Goal: Information Seeking & Learning: Understand process/instructions

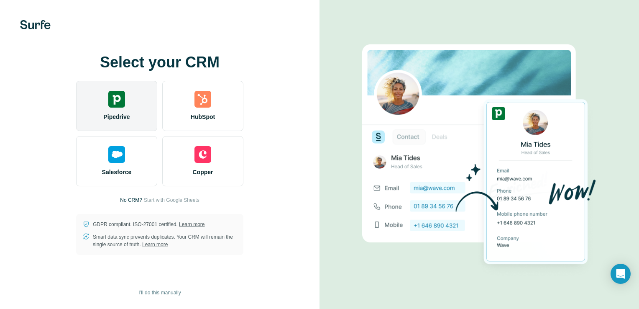
click at [120, 98] on img at bounding box center [116, 99] width 17 height 17
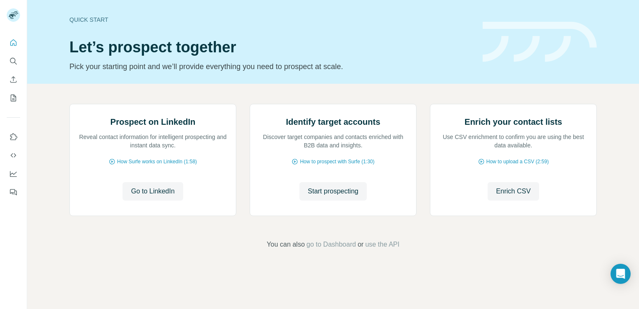
scroll to position [52, 0]
click at [134, 165] on span "How Surfe works on LinkedIn (1:58)" at bounding box center [157, 162] width 80 height 8
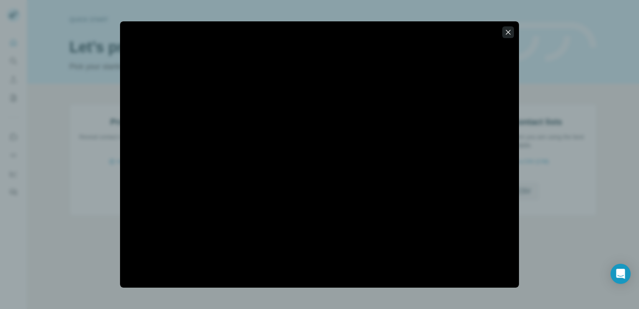
click at [509, 30] on icon "button" at bounding box center [508, 32] width 8 height 8
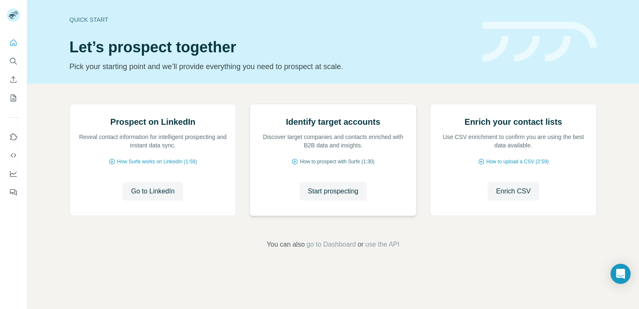
click at [338, 165] on span "How to prospect with Surfe (1:30)" at bounding box center [337, 162] width 74 height 8
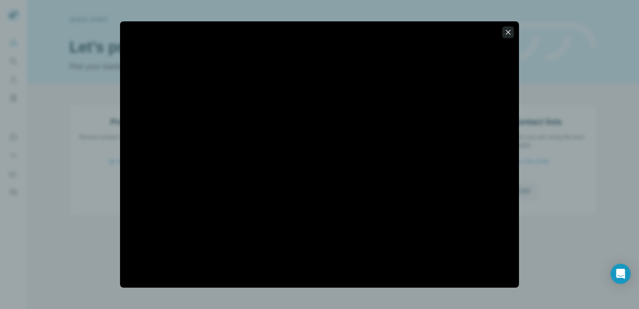
click at [513, 33] on button "button" at bounding box center [508, 32] width 12 height 12
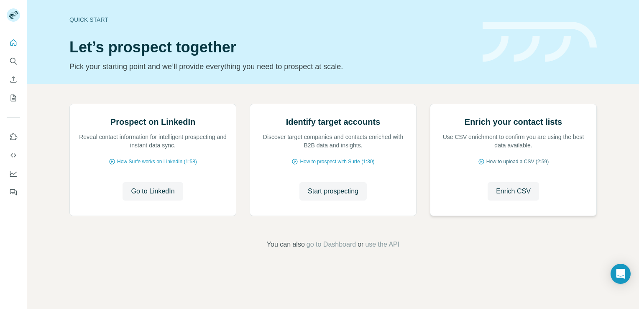
click at [492, 165] on span "How to upload a CSV (2:59)" at bounding box center [517, 162] width 62 height 8
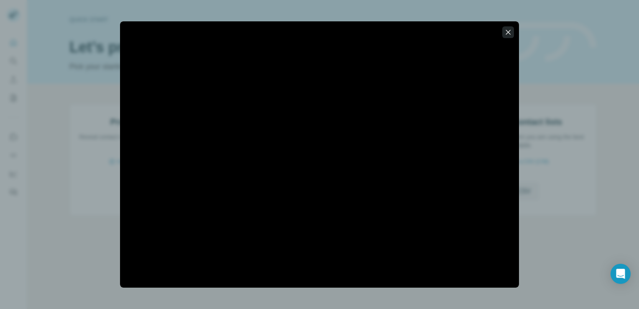
click at [507, 31] on icon "button" at bounding box center [508, 32] width 5 height 5
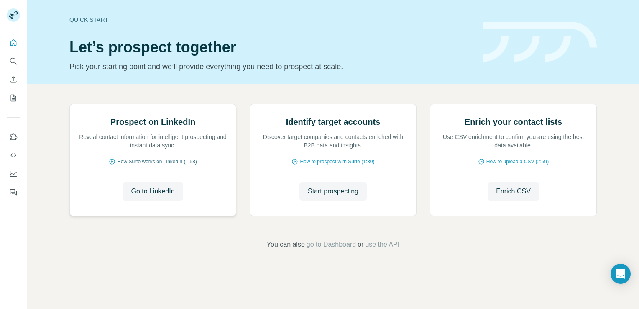
click at [151, 165] on span "How Surfe works on LinkedIn (1:58)" at bounding box center [157, 162] width 80 height 8
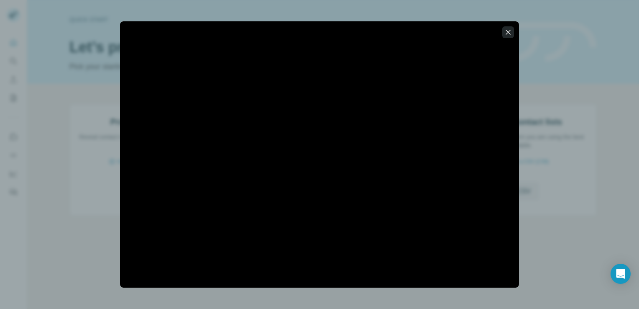
click at [508, 31] on icon "button" at bounding box center [508, 32] width 8 height 8
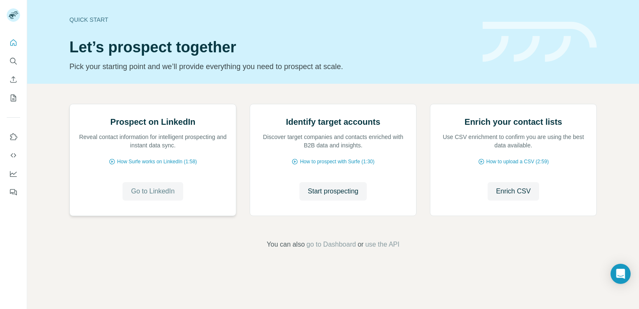
click at [156, 196] on span "Go to LinkedIn" at bounding box center [152, 191] width 43 height 10
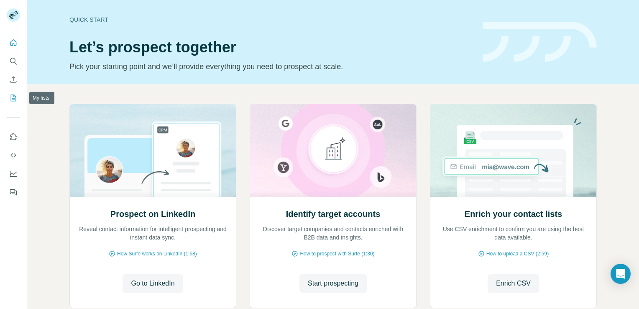
scroll to position [52, 0]
